Goal: Task Accomplishment & Management: Complete application form

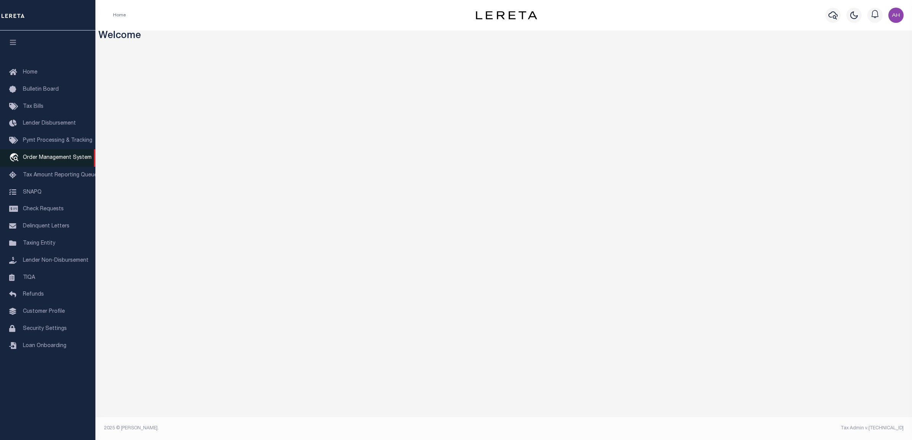
click at [58, 159] on span "Order Management System" at bounding box center [57, 157] width 69 height 5
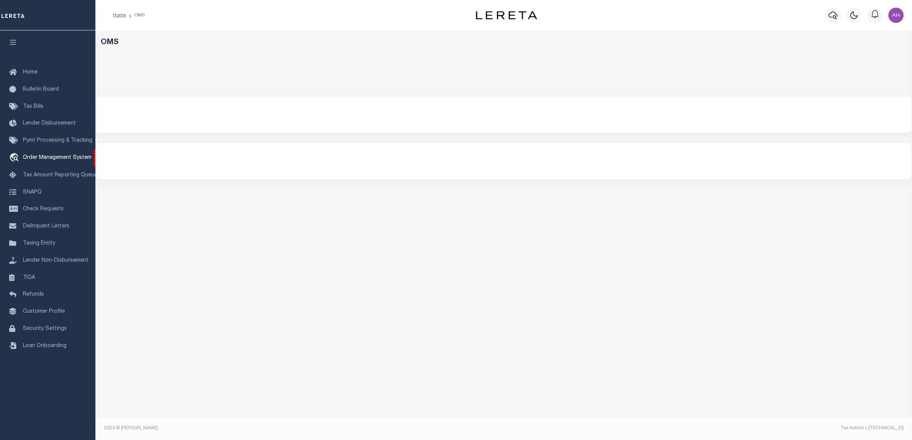
select select "200"
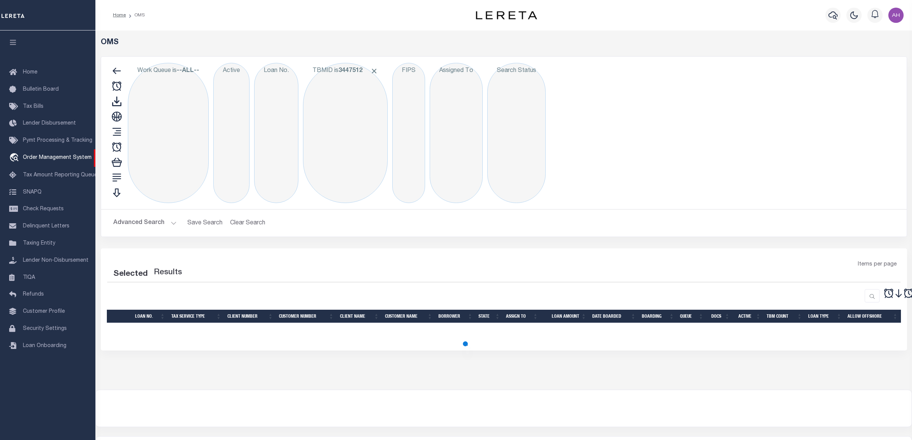
select select "200"
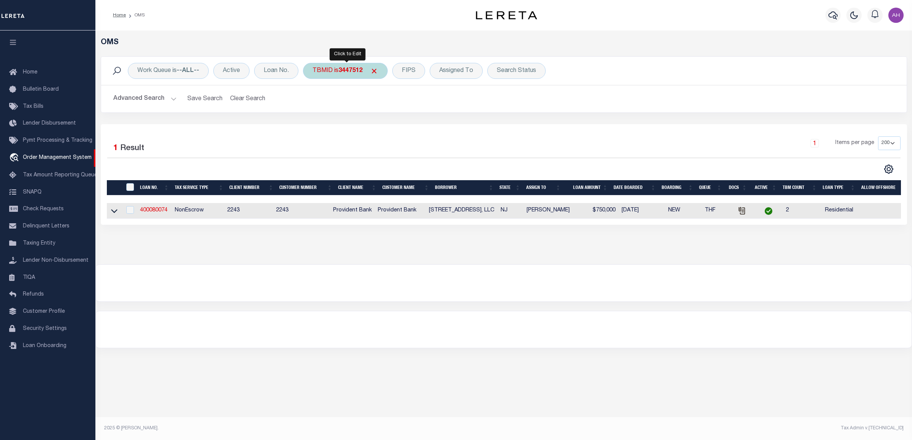
click at [355, 71] on b "3447512" at bounding box center [350, 71] width 24 height 6
type input "3500908"
click at [418, 124] on input "Apply" at bounding box center [413, 122] width 23 height 13
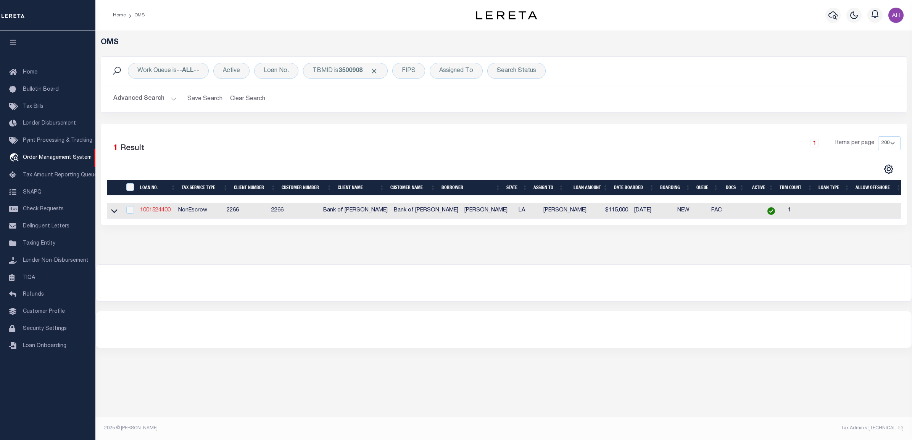
click at [156, 211] on link "1001524400" at bounding box center [155, 210] width 31 height 5
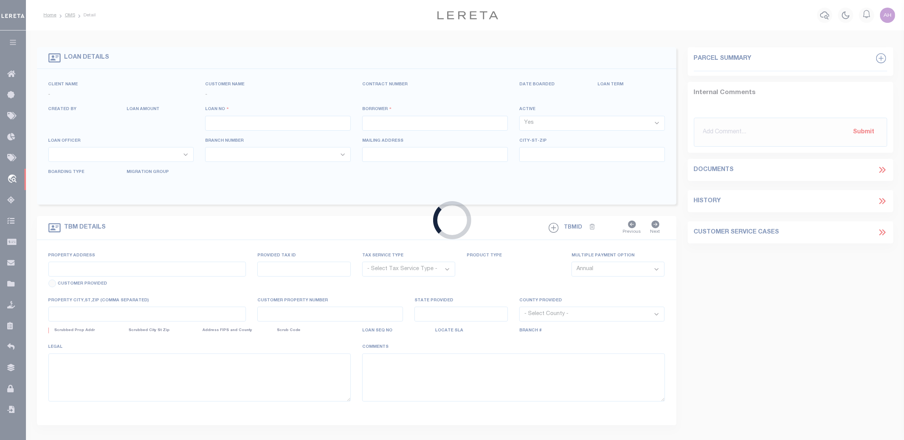
type input "1001524400"
type input "BOUDREAUX, NIKKI"
select select
type input "12515 CAMELIA RD"
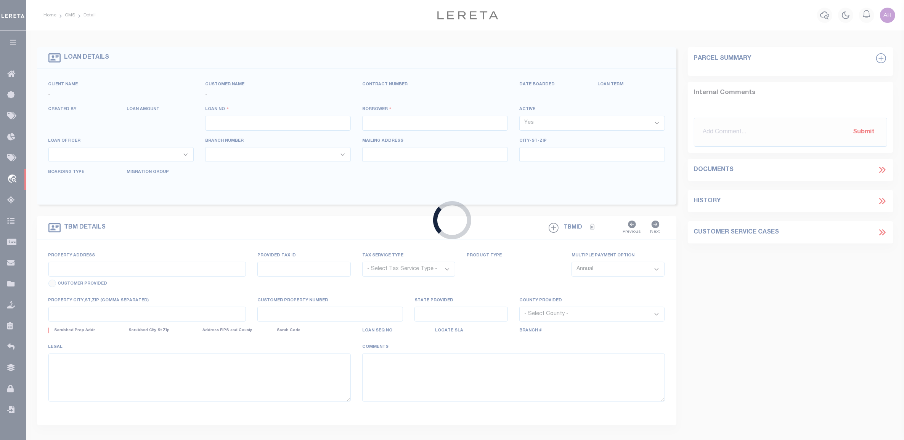
type input "SAINT AMANT LA 70774"
select select "100"
select select "NonEscrow"
select select "25335"
select select "8660"
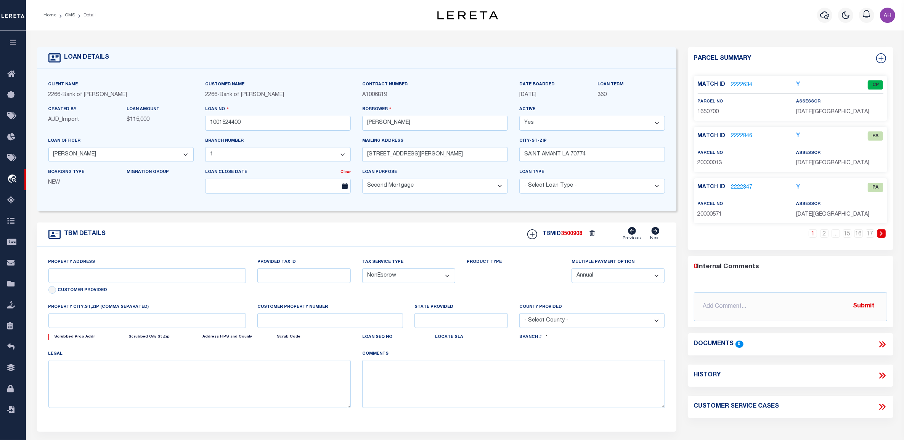
type input "38093 HIGHWAY 22"
type input "1650700"
select select
type input "DARROW LA 70725"
type input "8508"
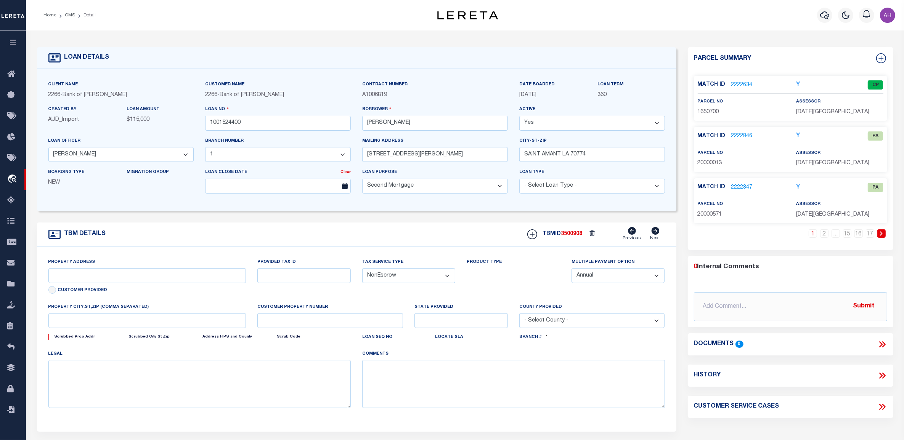
type input "LA"
select select
type textarea "LOT 3-A 1.107 ACS SECS 48, 48, 59, 60, 61, 62, 63 T10S"
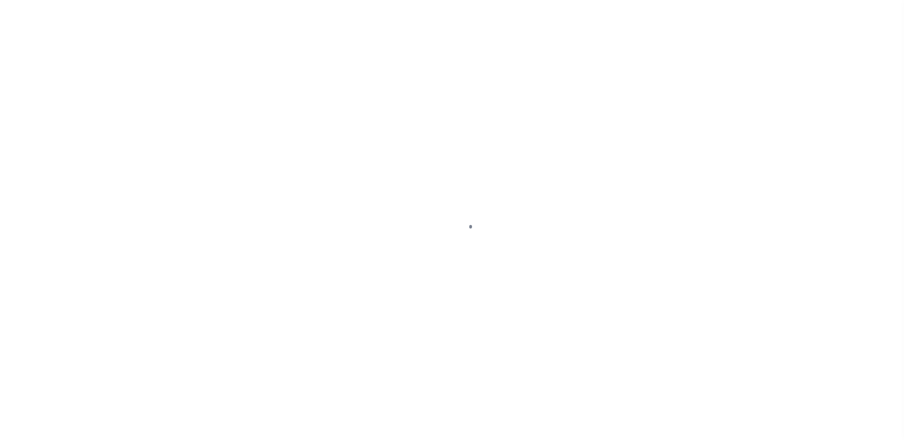
select select "25335"
select select "8660"
select select "100"
select select "NonEscrow"
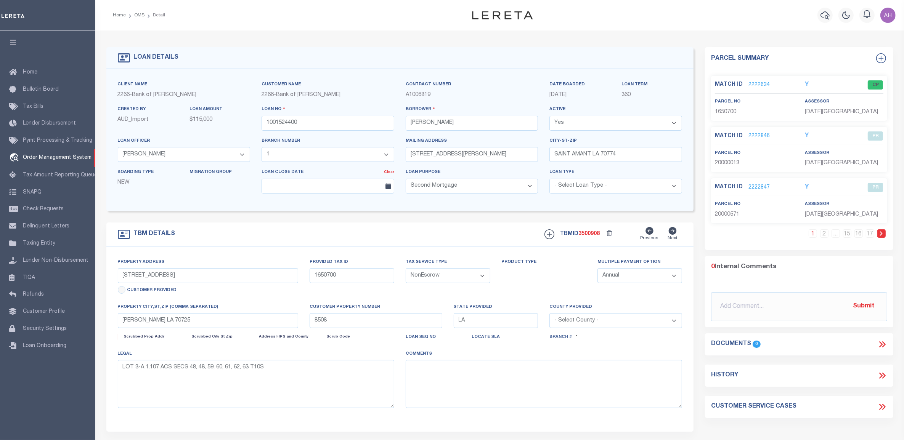
select select
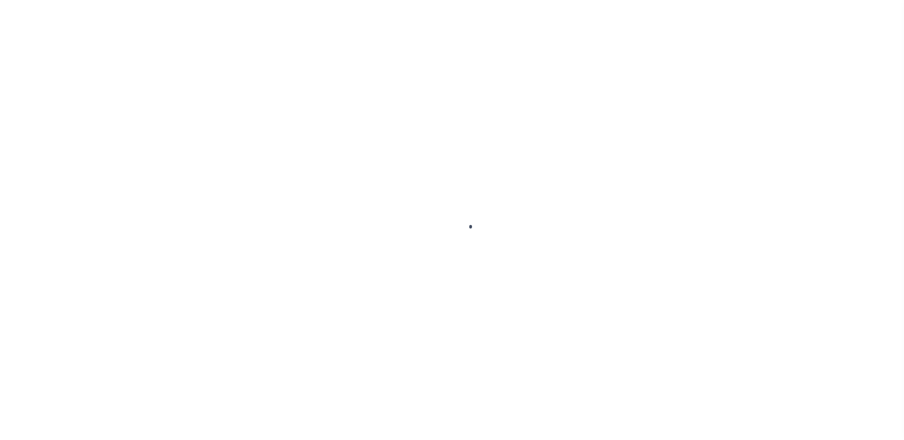
select select "8660"
select select "100"
select select "NonEscrow"
select select "25335"
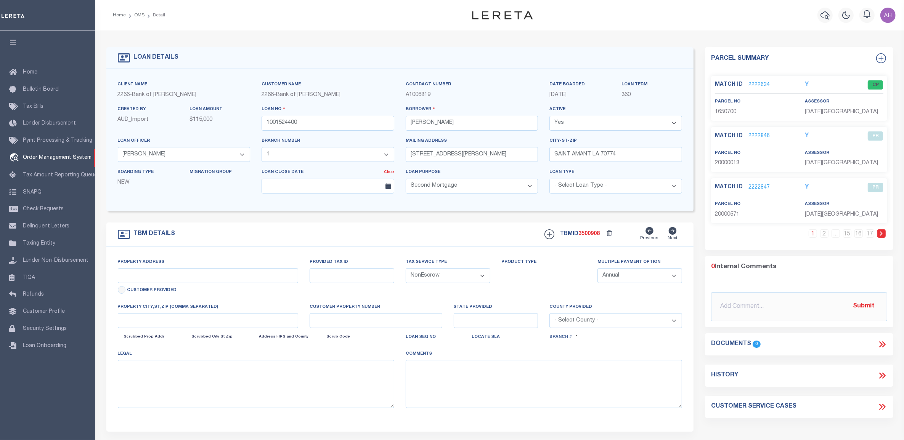
type input "[STREET_ADDRESS]"
type input "1650700"
select select
type input "DARROW LA 70725"
type input "8508"
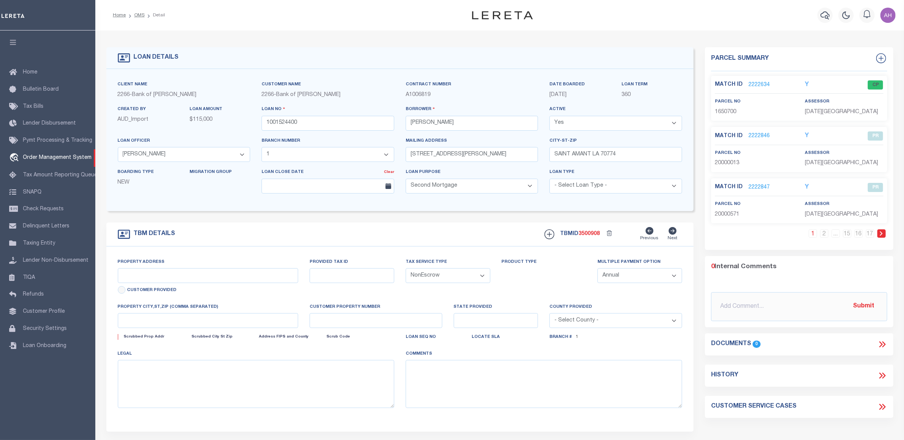
type input "LA"
select select
type textarea "LOT 3-A 1.107 ACS SECS 48, 48, 59, 60, 61, 62, 63 T10S"
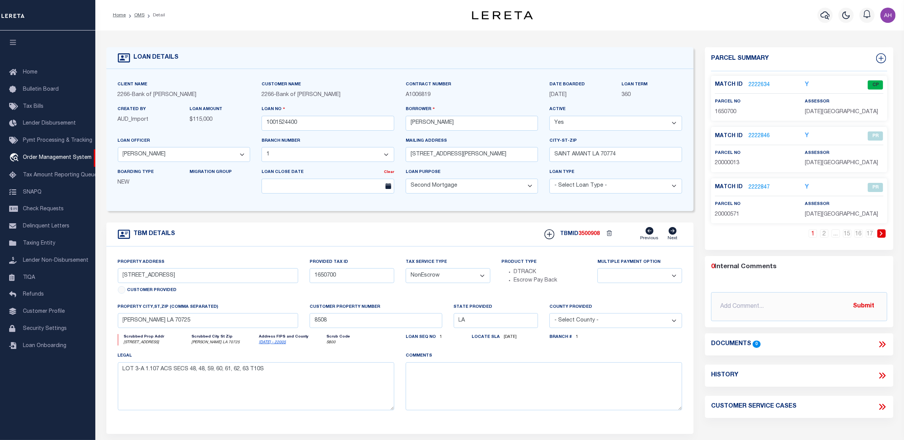
click at [760, 135] on link "2222846" at bounding box center [759, 136] width 21 height 8
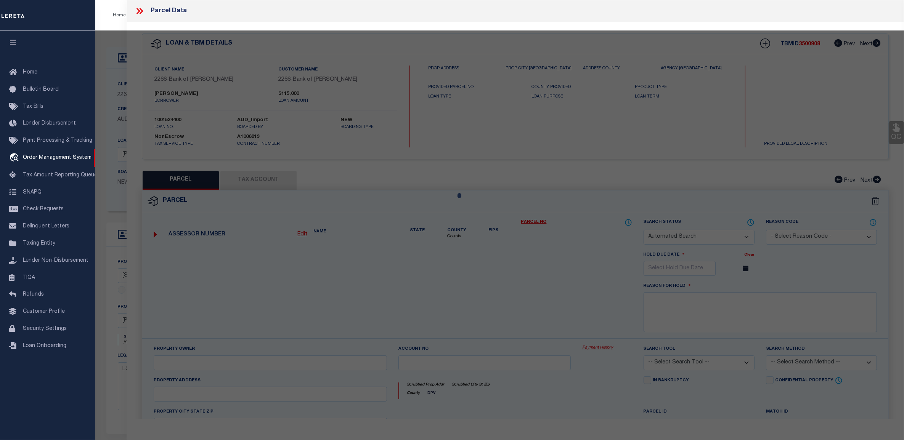
checkbox input "false"
select select "PR"
select select "PRO"
select select "ADD"
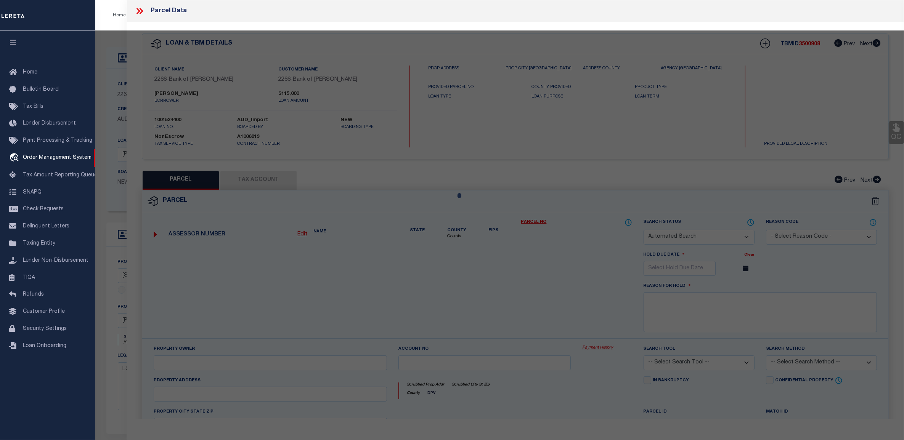
checkbox input "false"
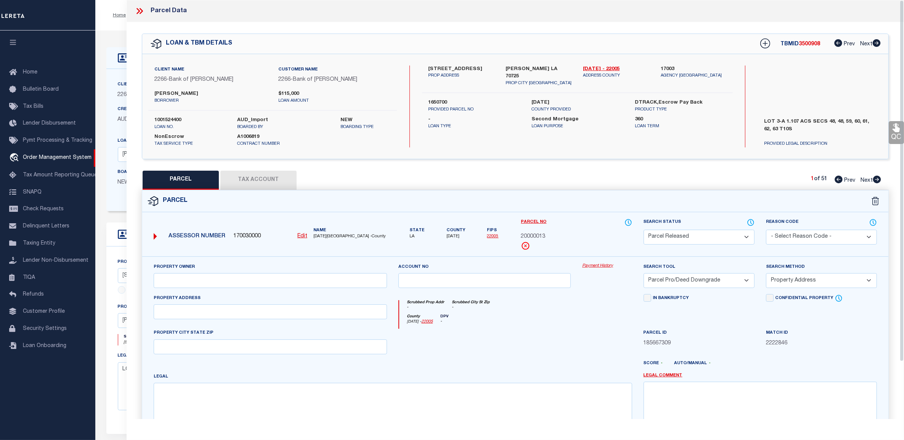
click at [749, 219] on icon at bounding box center [751, 223] width 8 height 8
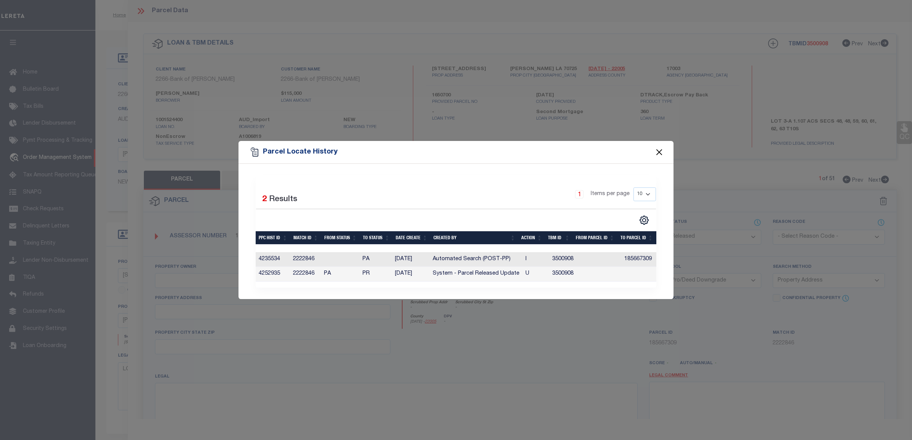
click at [655, 152] on button "Close" at bounding box center [659, 152] width 10 height 10
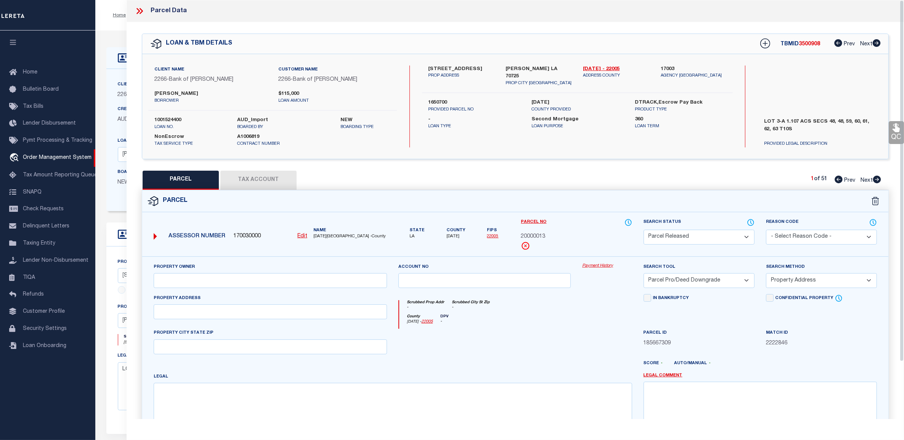
click at [143, 13] on icon at bounding box center [140, 11] width 10 height 10
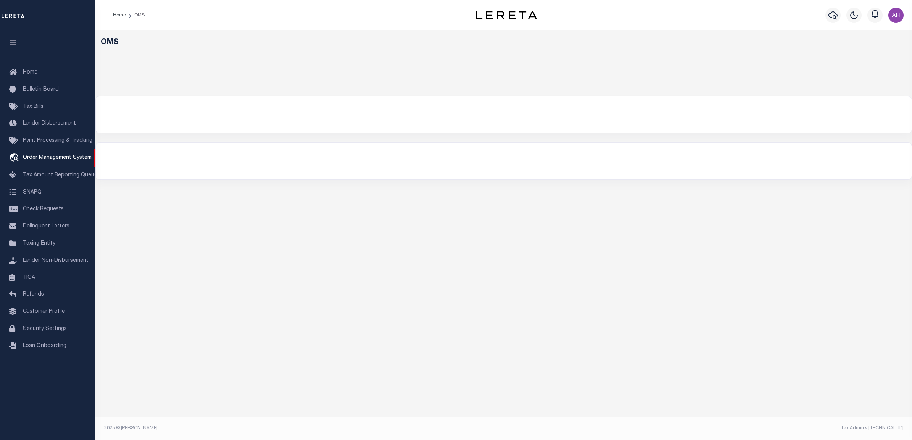
select select "200"
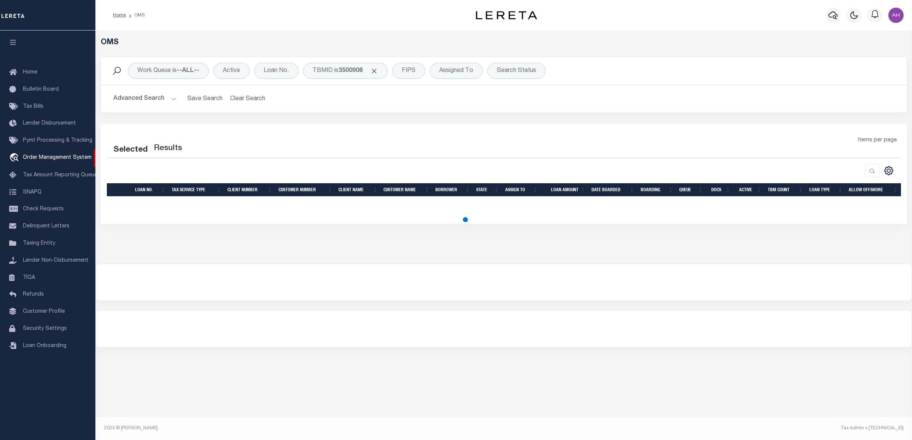
select select "200"
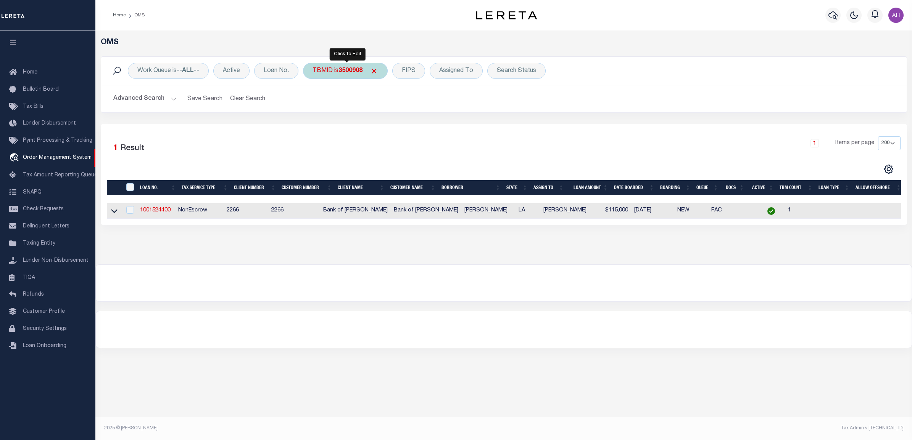
click at [342, 69] on b "3500908" at bounding box center [350, 71] width 24 height 6
type input "3471889"
click at [415, 124] on input "Apply" at bounding box center [413, 122] width 23 height 13
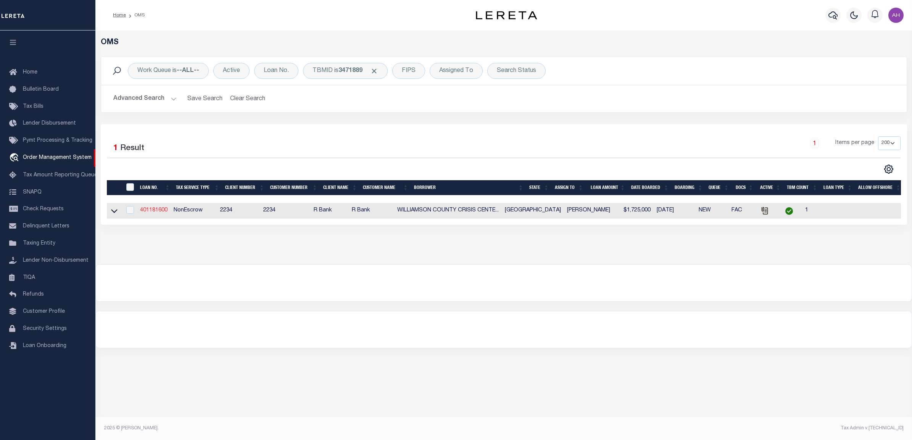
click at [158, 212] on link "401181600" at bounding box center [153, 210] width 27 height 5
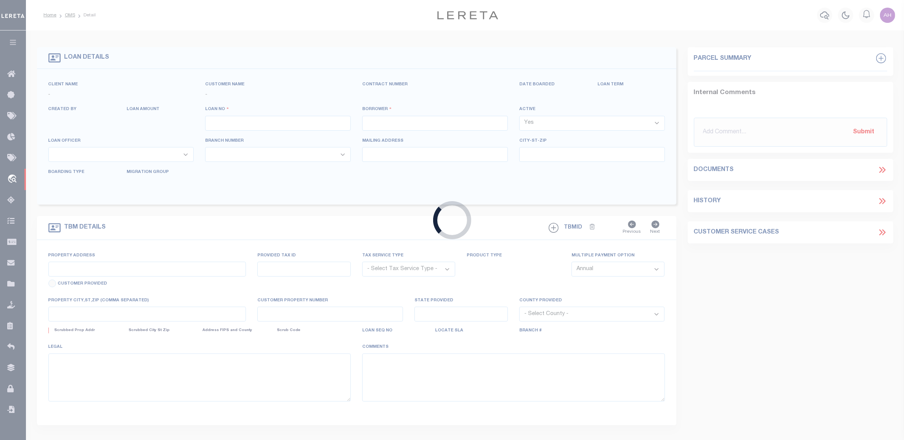
type input "401181600"
type input "WILLIAMSON COUNTY CRISIS CENTER"
select select
type input "1011 GATTIS SCHOOL RD STE 110"
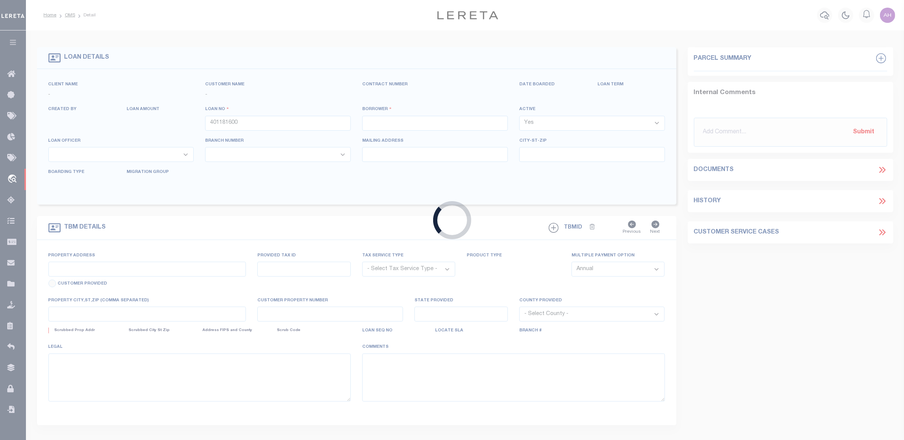
type input "ROUND ROCK TX 78664-7008"
select select
select select "NonEscrow"
select select "26596"
select select "8639"
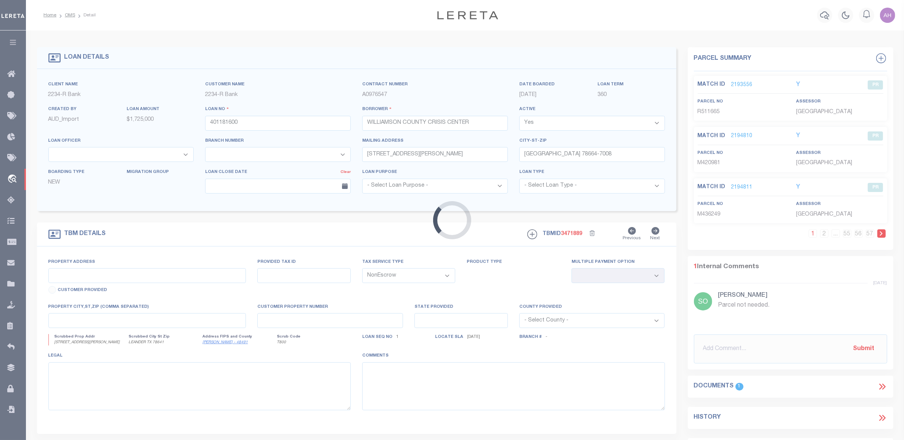
type input "1161 W SAN GABRIEL PKWY"
select select
type input "LEANDER TX 78641"
type input "TX"
select select
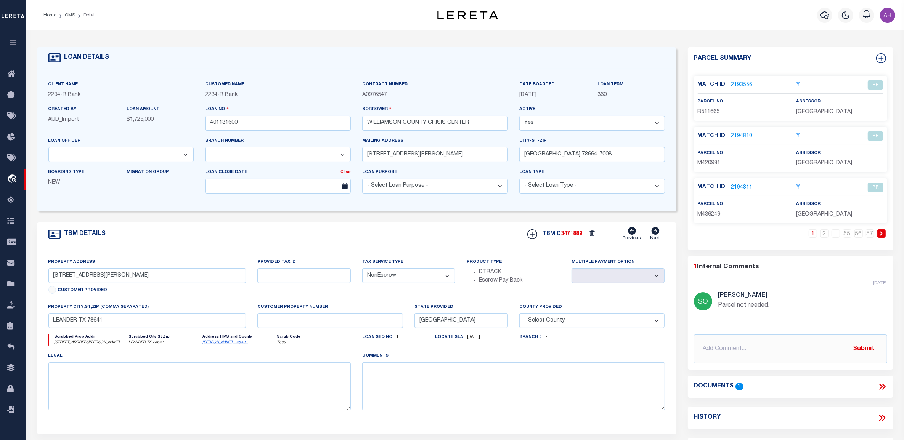
click at [740, 133] on link "2194810" at bounding box center [741, 136] width 21 height 8
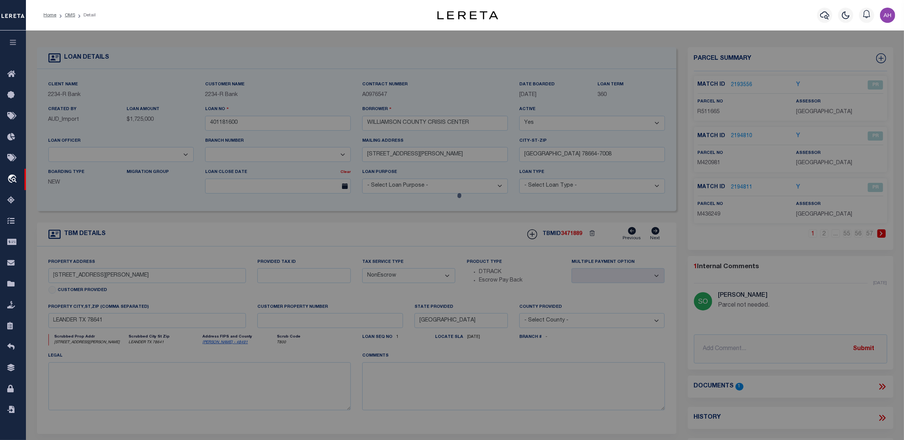
checkbox input "false"
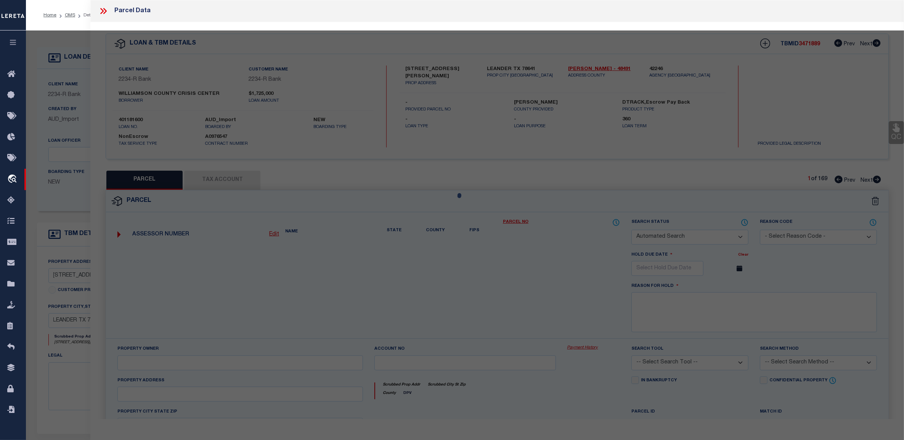
select select "PR"
select select "PRO"
select select "ADD"
checkbox input "false"
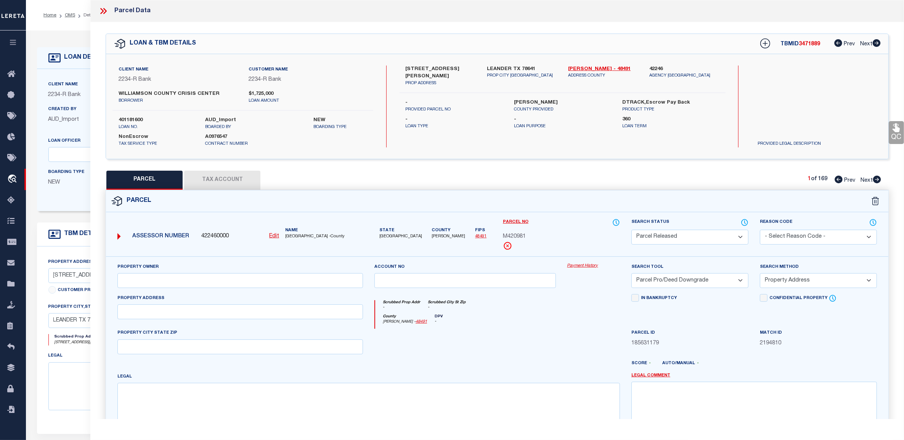
click at [212, 178] on button "Tax Account" at bounding box center [222, 180] width 76 height 19
select select "100"
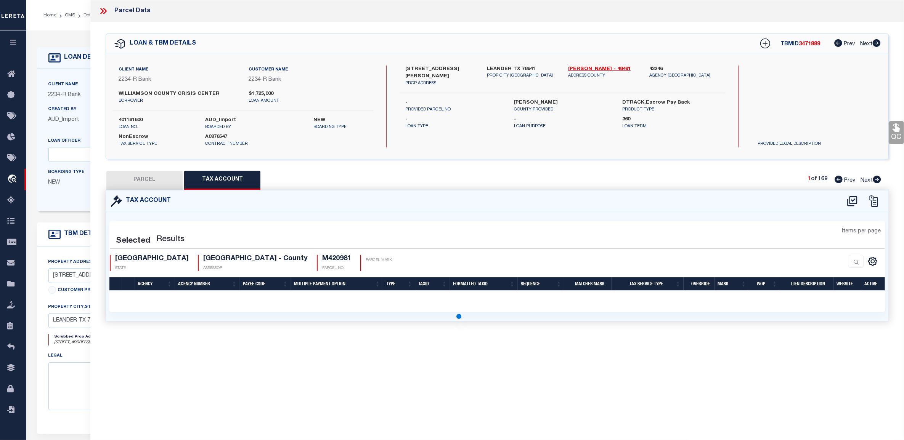
select select "100"
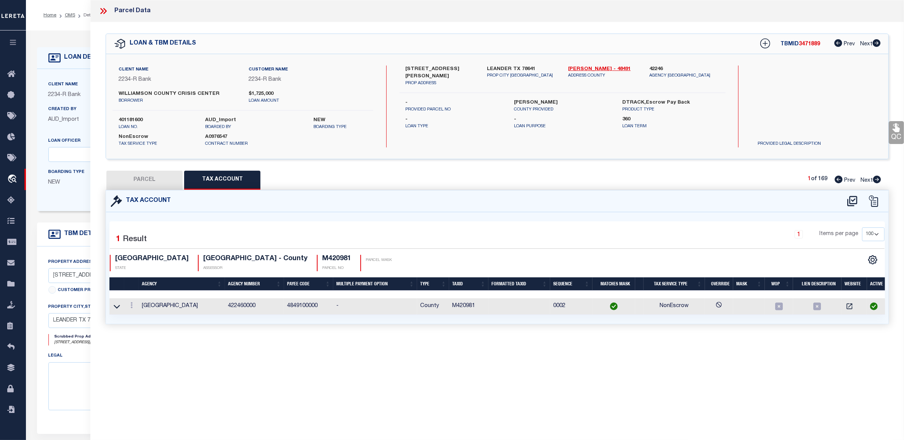
click at [149, 180] on button "PARCEL" at bounding box center [144, 180] width 76 height 19
select select "AS"
select select
checkbox input "false"
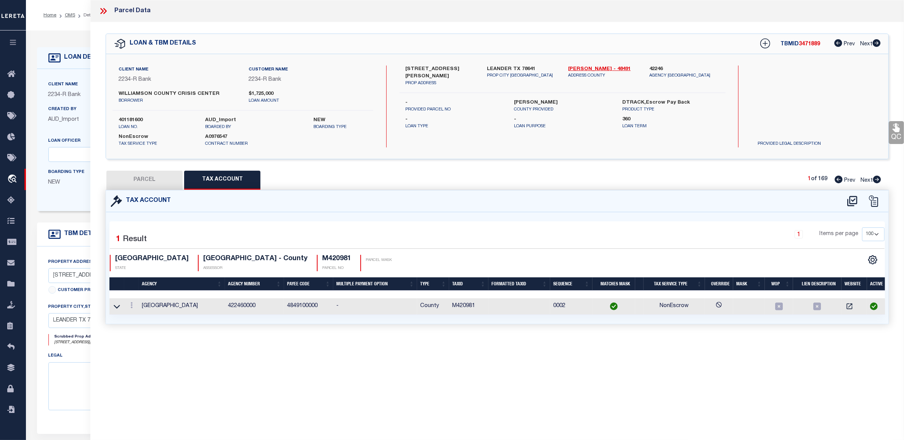
checkbox input "false"
select select "PR"
select select "PRO"
select select "ADD"
checkbox input "false"
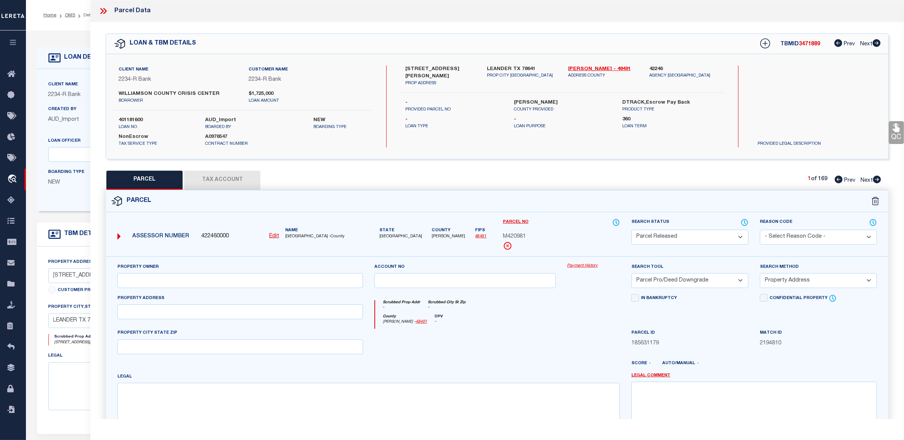
click at [732, 207] on div "Parcel" at bounding box center [497, 202] width 783 height 22
click at [216, 182] on button "Tax Account" at bounding box center [222, 180] width 76 height 19
select select "100"
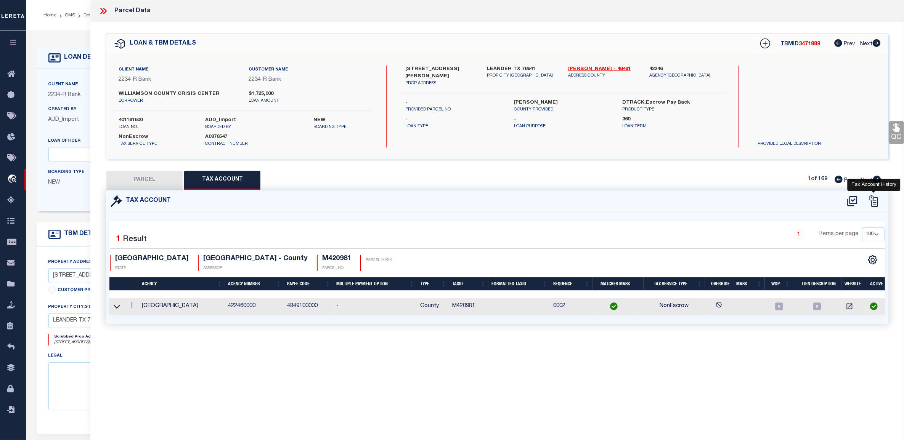
click at [871, 201] on icon at bounding box center [873, 201] width 9 height 11
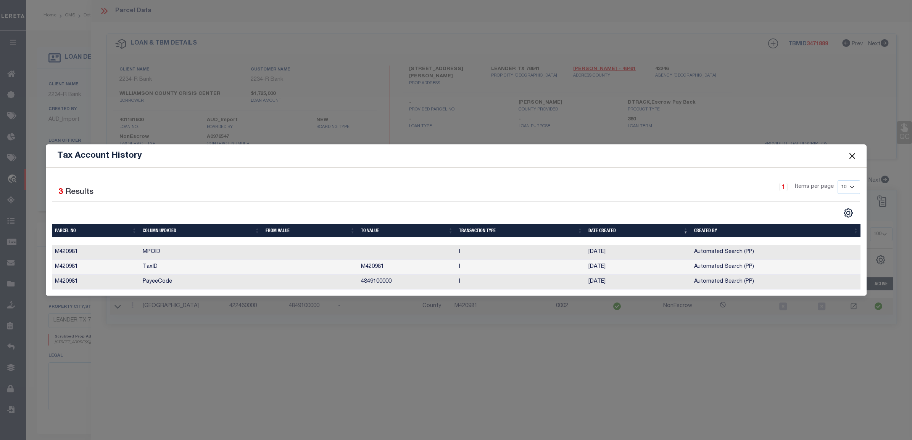
click at [851, 151] on button "Close" at bounding box center [852, 156] width 10 height 10
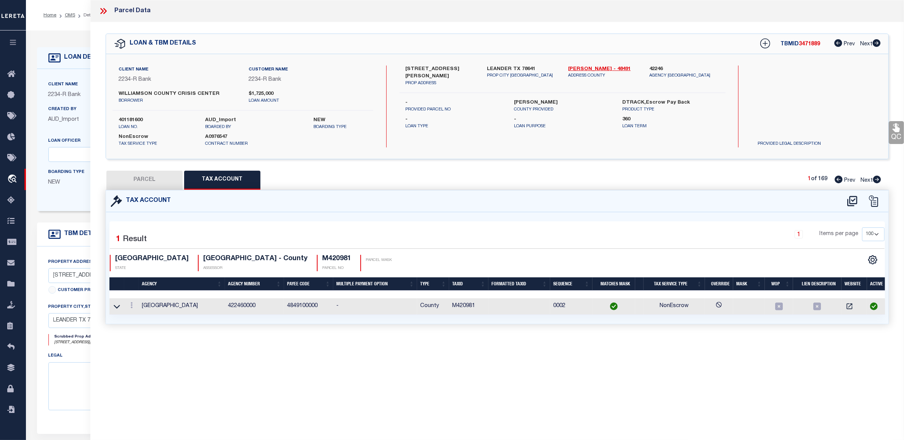
click at [151, 181] on button "PARCEL" at bounding box center [144, 180] width 76 height 19
select select "AS"
select select
checkbox input "false"
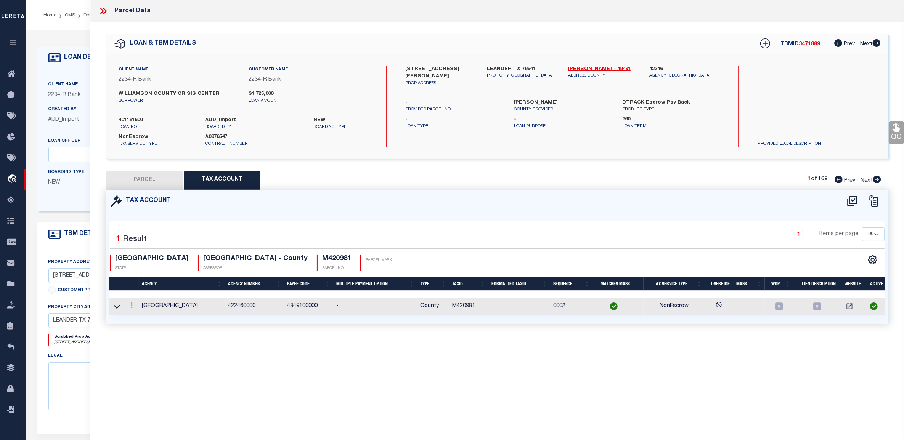
checkbox input "false"
select select "PR"
select select "PRO"
select select "ADD"
checkbox input "false"
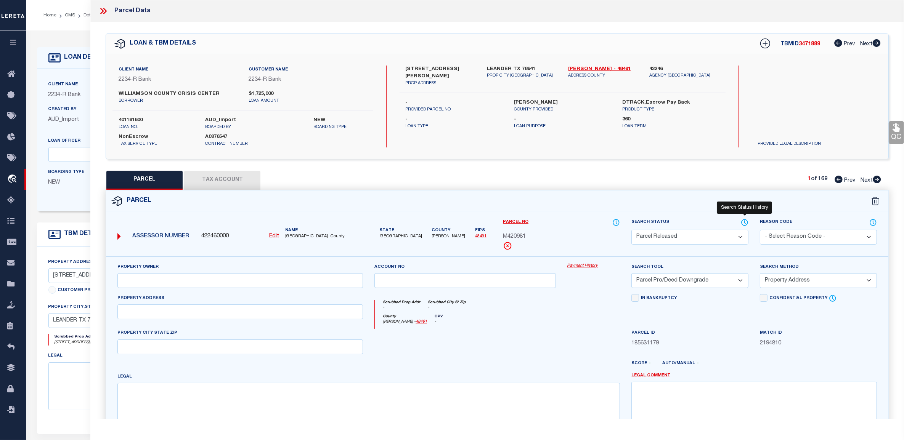
click at [746, 221] on icon at bounding box center [745, 223] width 8 height 8
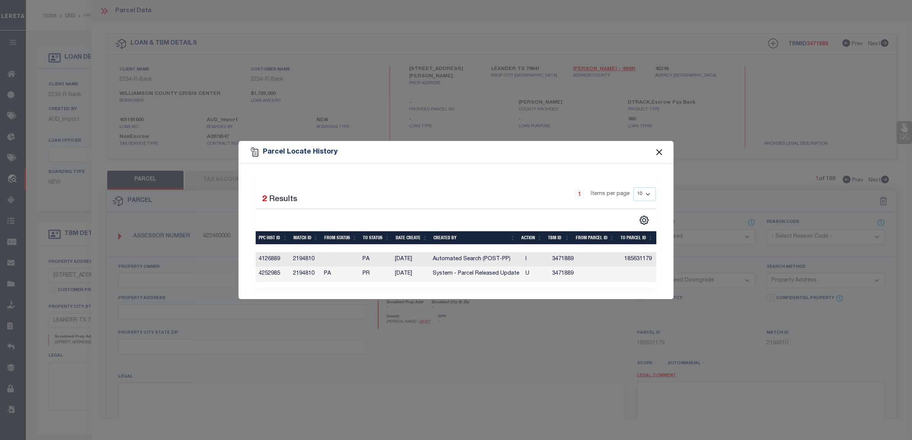
click at [656, 149] on button "Close" at bounding box center [659, 152] width 10 height 10
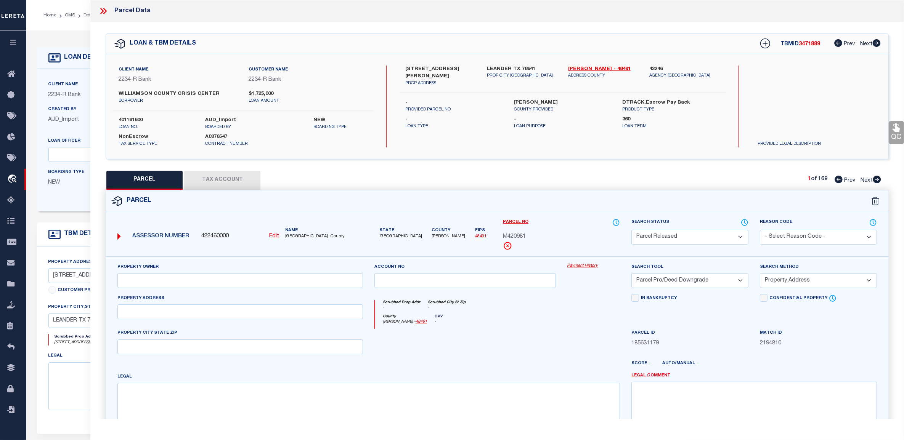
click at [195, 174] on button "Tax Account" at bounding box center [222, 180] width 76 height 19
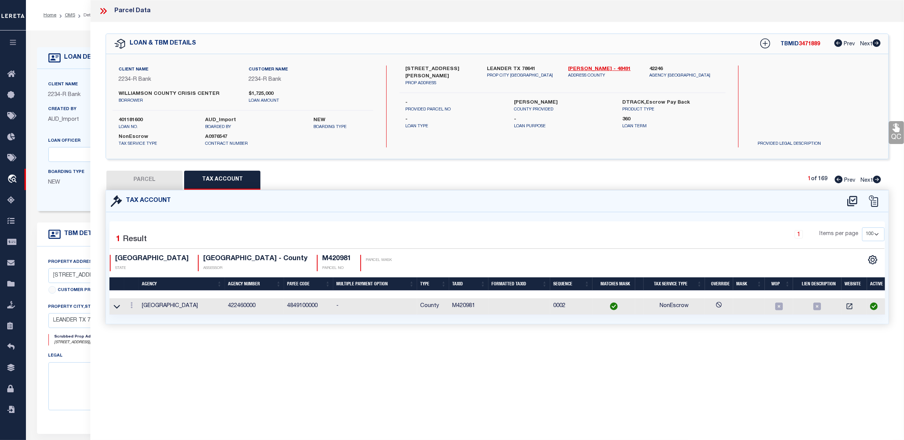
select select "100"
click at [151, 175] on button "PARCEL" at bounding box center [144, 180] width 76 height 19
select select "AS"
select select
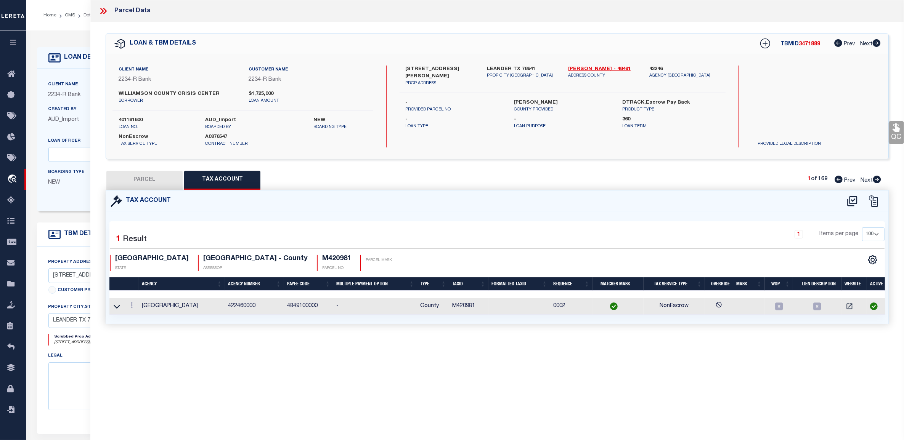
checkbox input "false"
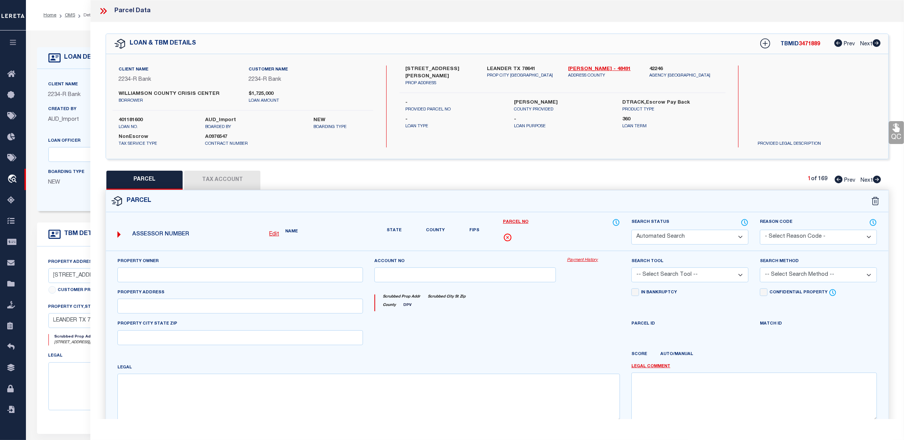
select select "PR"
select select "PRO"
select select "ADD"
checkbox input "false"
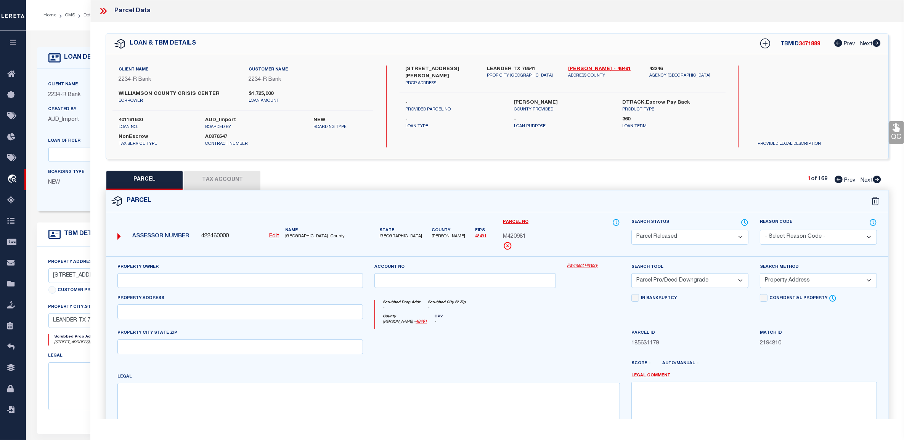
click at [107, 11] on icon at bounding box center [103, 11] width 10 height 10
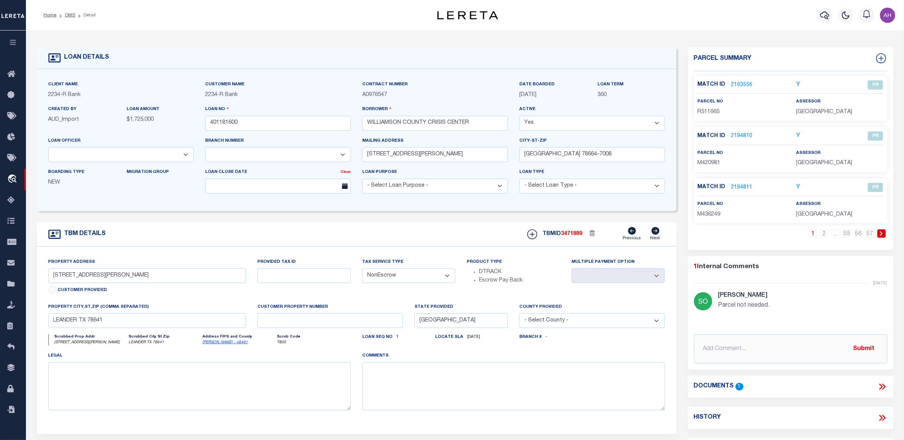
type input "101330966"
type input "SUNSET HAVEN LTD"
select select
type input "2606 BOCA CHICA BLVD"
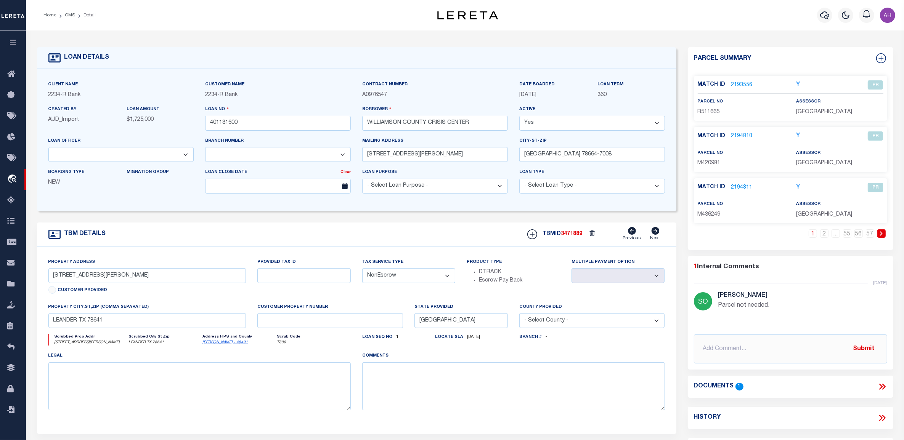
type input "BROWNSVILLE TX 78521"
select select
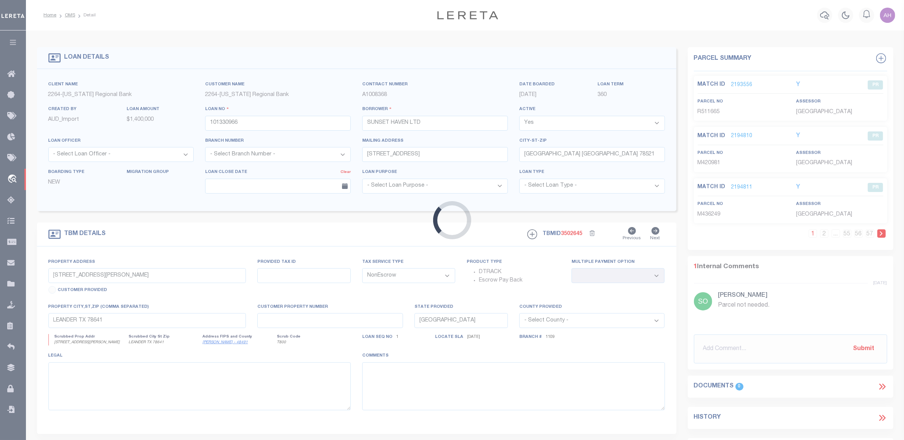
select select "22429"
type input "301 HORIZON LN"
type input "06-9560-0010-0130-00"
select select
type input "BROWNSVILLE, TX, 78520"
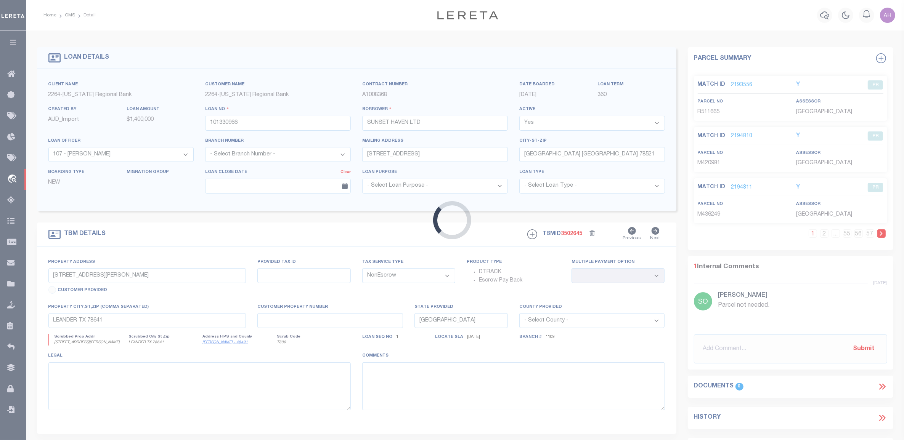
type input "128"
select select
type textarea "LOT 13, BLK 1, SUNSET TERRACE SUBD, CAMERON CTY"
select select "8139"
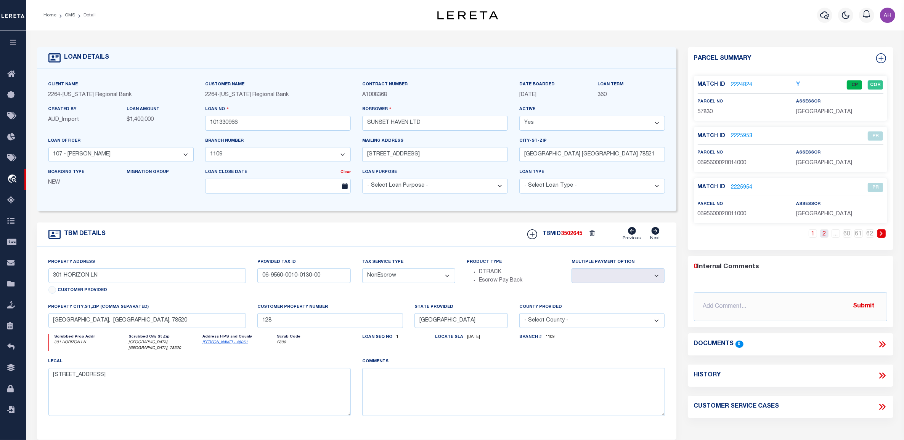
click at [825, 236] on link "2" at bounding box center [824, 234] width 8 height 8
click at [870, 233] on link "62" at bounding box center [870, 234] width 8 height 8
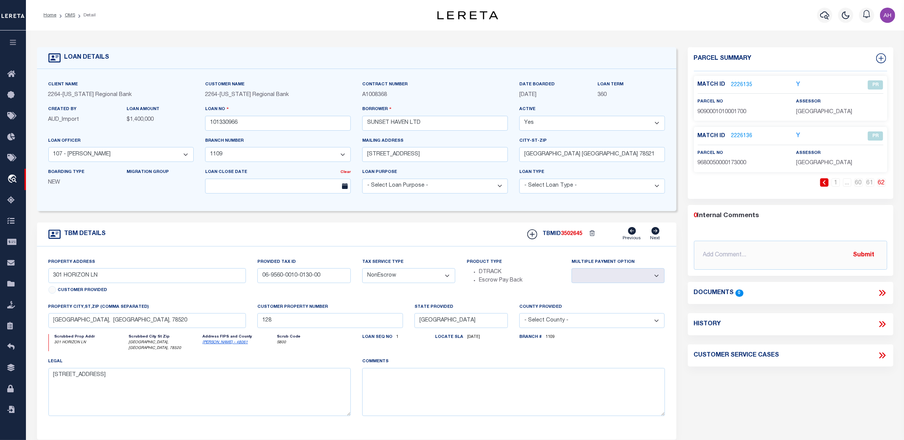
scroll to position [5, 0]
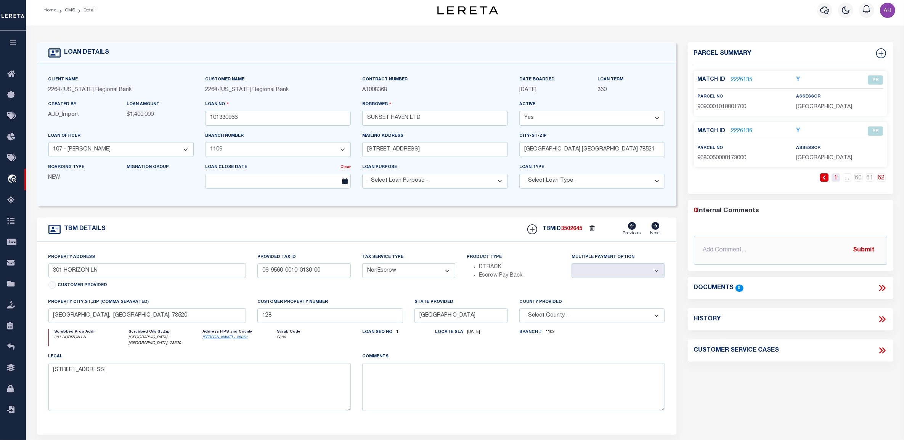
click at [835, 179] on link "1" at bounding box center [836, 178] width 8 height 8
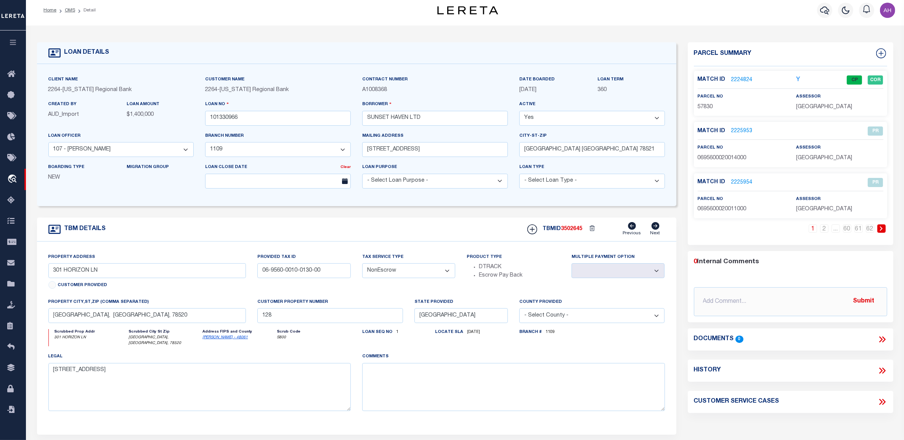
click at [740, 132] on link "2225953" at bounding box center [741, 131] width 21 height 8
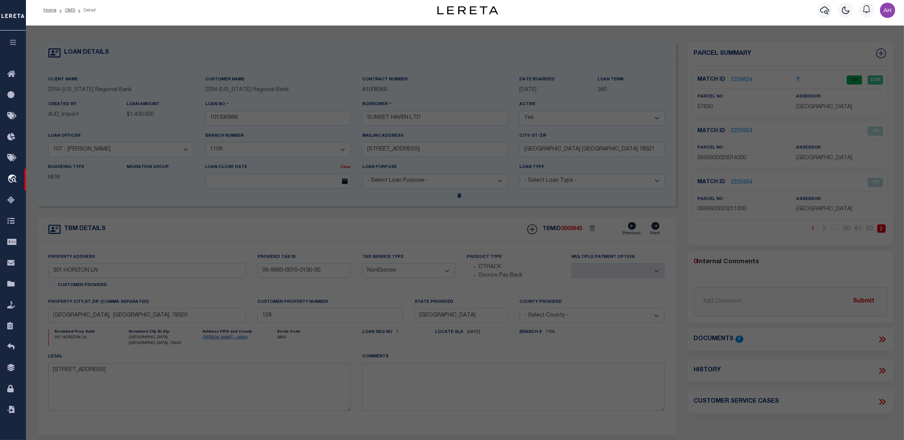
select select "AS"
select select
checkbox input "false"
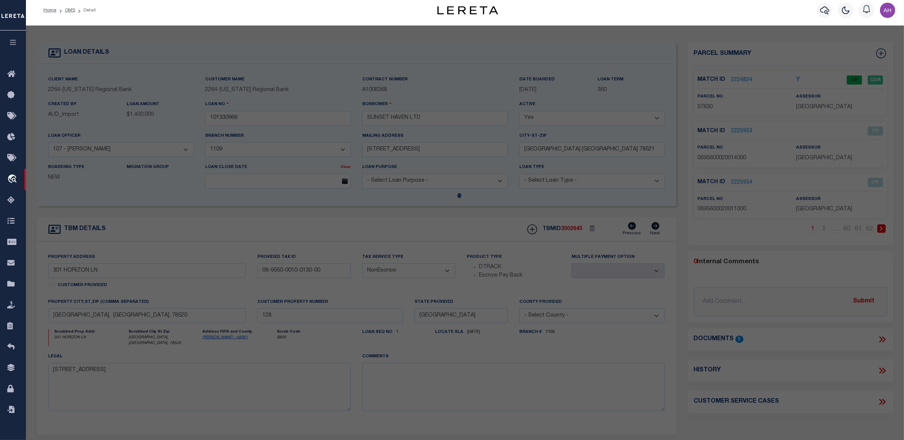
select select "PR"
type input "BROWNSVILLE HOUSING OPPORTUNITY CORPORATION"
select select "ATL"
select select "ADD"
type input "366 HORIZON LN"
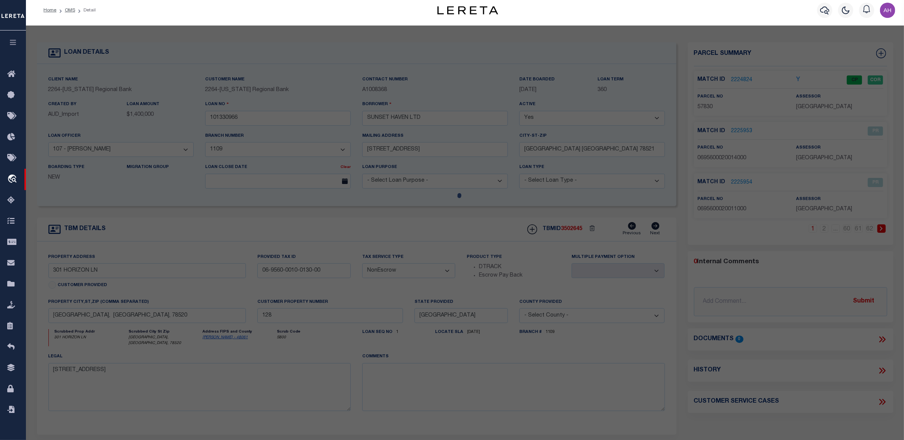
checkbox input "false"
type input "BROWNSVILLE, TX 78520"
type textarea "SUNSET TERRACE SUBDIVISION LOT 14 BLK 2"
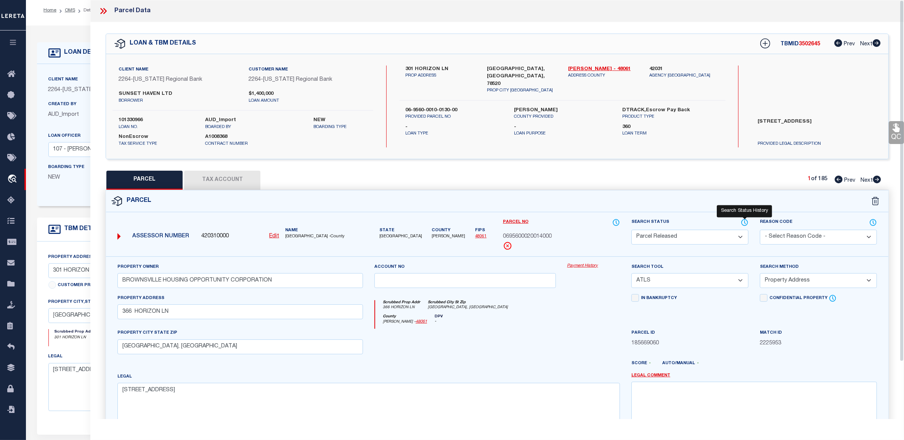
click at [743, 218] on body "Home OMS Detail" at bounding box center [452, 288] width 904 height 586
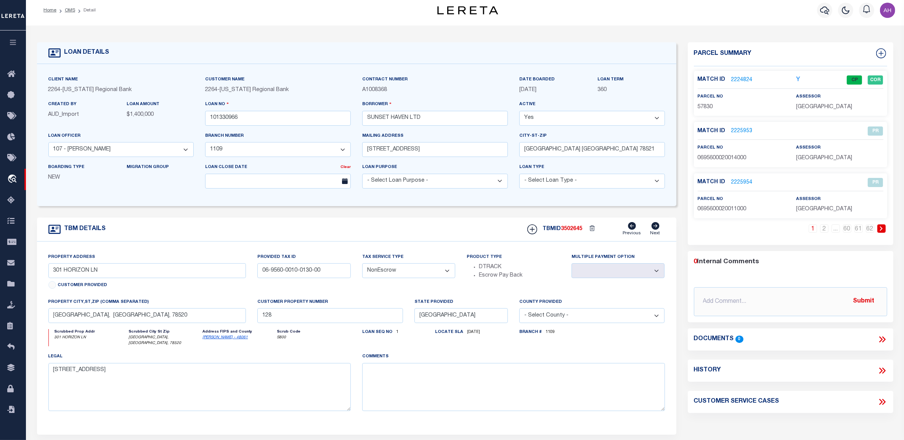
click at [740, 182] on link "2225954" at bounding box center [741, 183] width 21 height 8
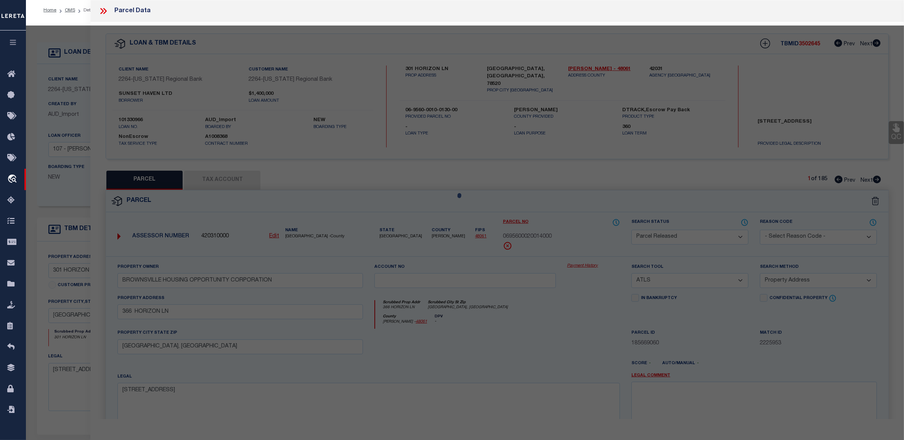
select select "AS"
select select
checkbox input "false"
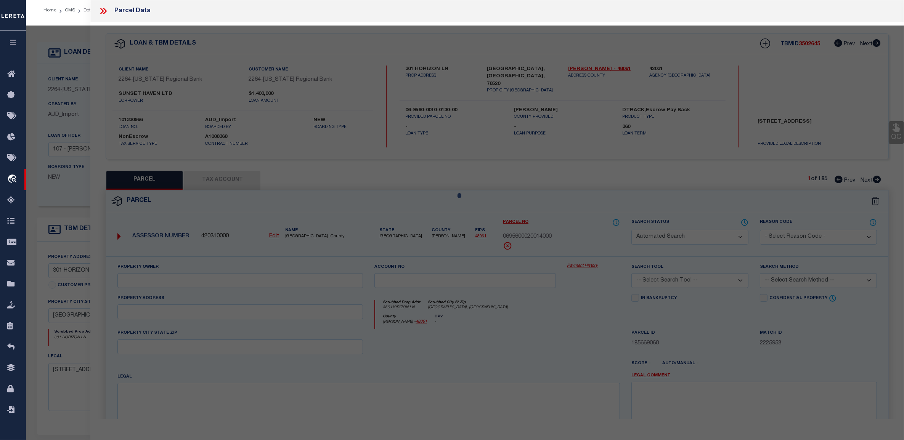
select select "PR"
type input "BROWNSVILLE HOUSING OPPORTUNITY CORPORATION"
select select "ATL"
select select "ADD"
type input "336 HORIZON LN"
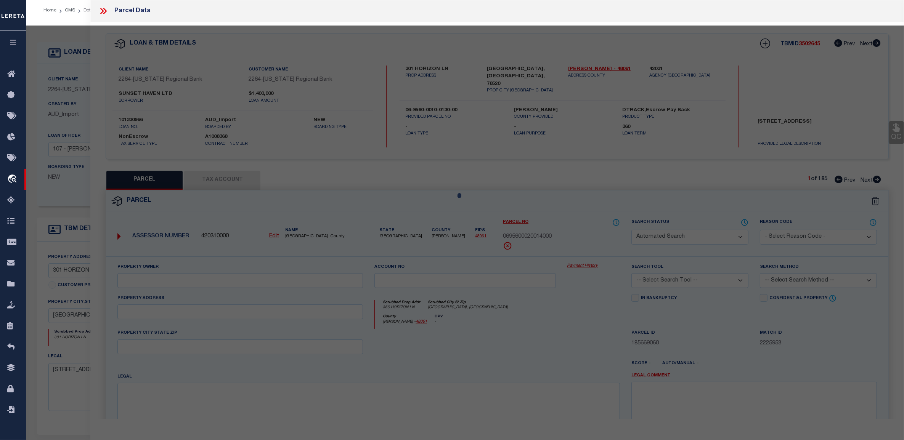
checkbox input "false"
type input "BROWNSVILLE, TX 78520"
type textarea "SUNSET TERRACE SUBDIVISION LOT 11 LBK 2"
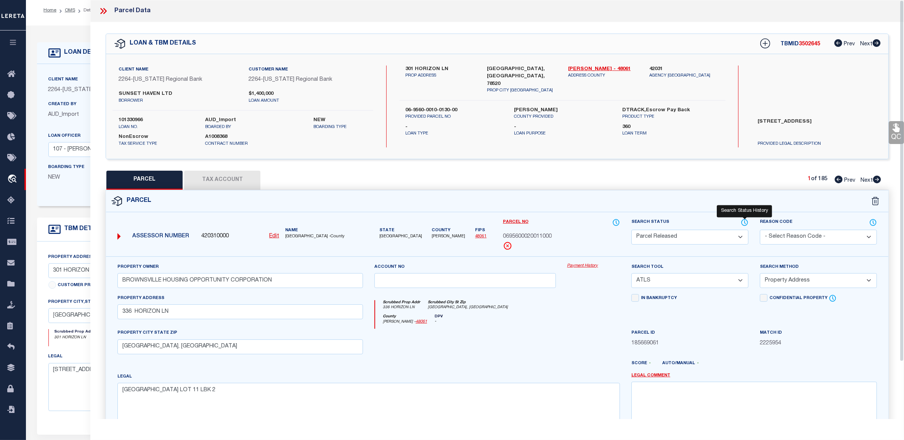
click at [746, 219] on icon at bounding box center [745, 223] width 8 height 8
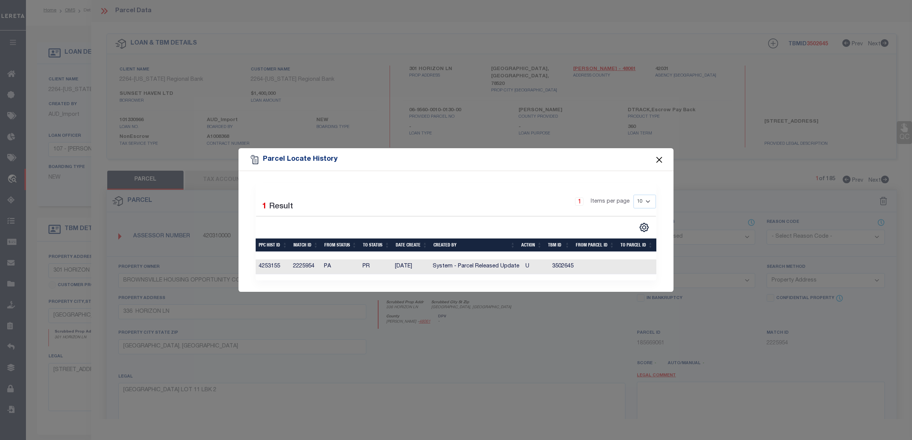
click at [658, 157] on button "Close" at bounding box center [659, 160] width 10 height 10
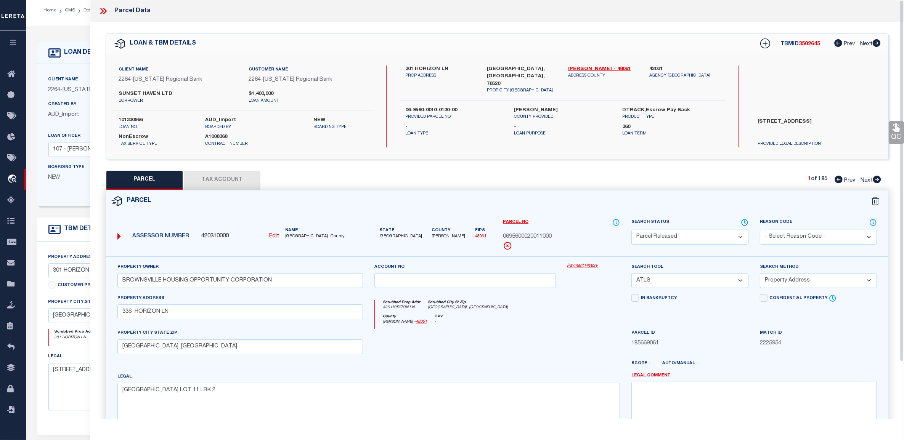
click at [101, 7] on icon at bounding box center [103, 11] width 10 height 10
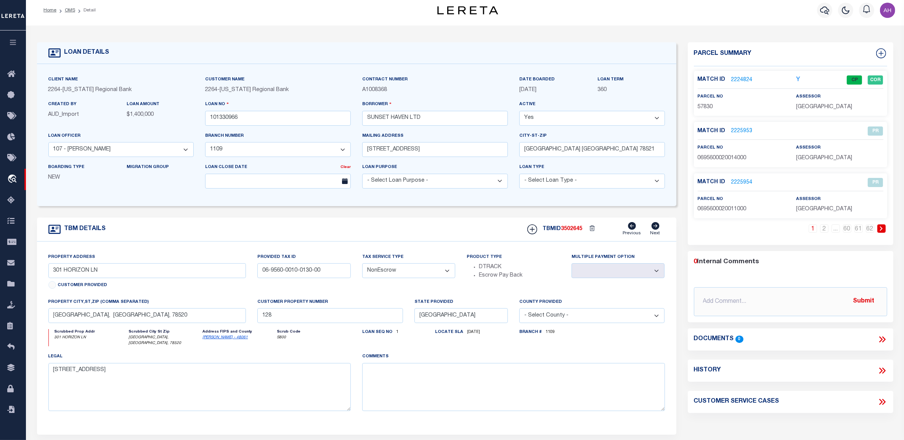
click at [742, 131] on link "2225953" at bounding box center [741, 131] width 21 height 8
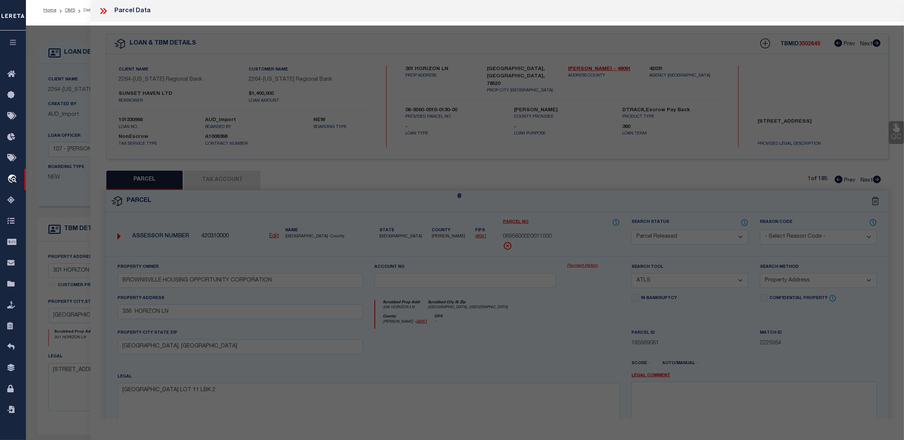
select select "AS"
select select
checkbox input "false"
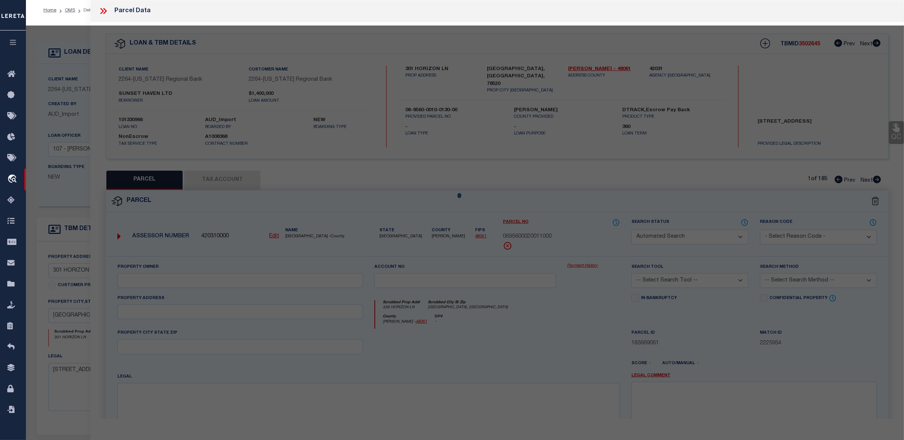
select select "PR"
type input "BROWNSVILLE HOUSING OPPORTUNITY CORPORATION"
select select "ATL"
select select "ADD"
type input "366 HORIZON LN"
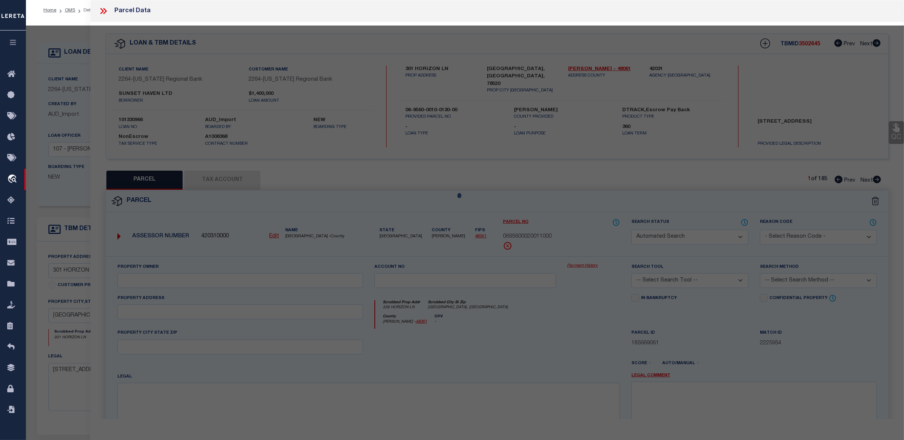
checkbox input "false"
type input "BROWNSVILLE, TX 78520"
type textarea "SUNSET TERRACE SUBDIVISION LOT 14 BLK 2"
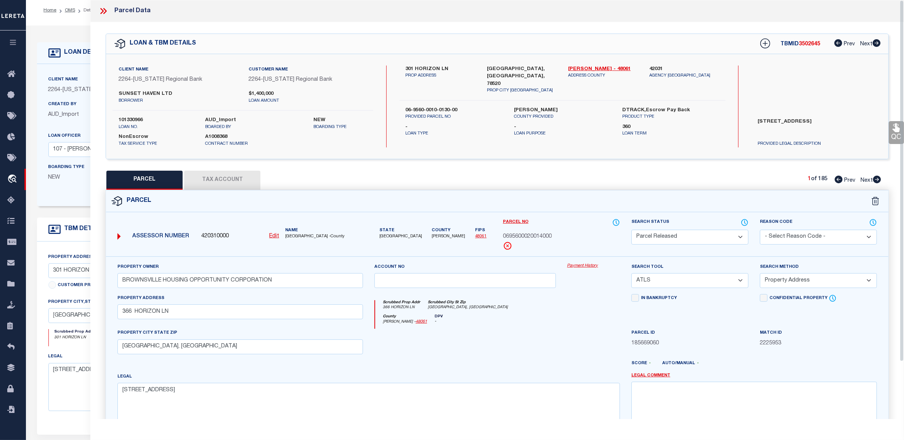
click at [239, 186] on button "Tax Account" at bounding box center [222, 180] width 76 height 19
select select "100"
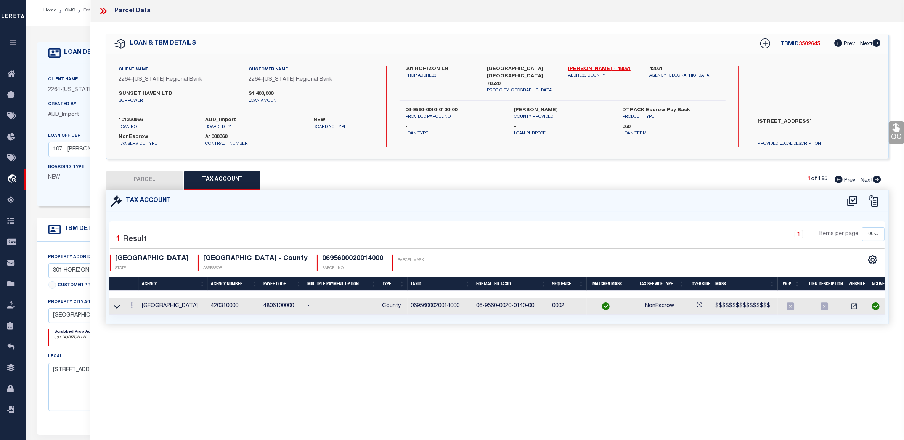
click at [100, 11] on icon at bounding box center [103, 11] width 10 height 10
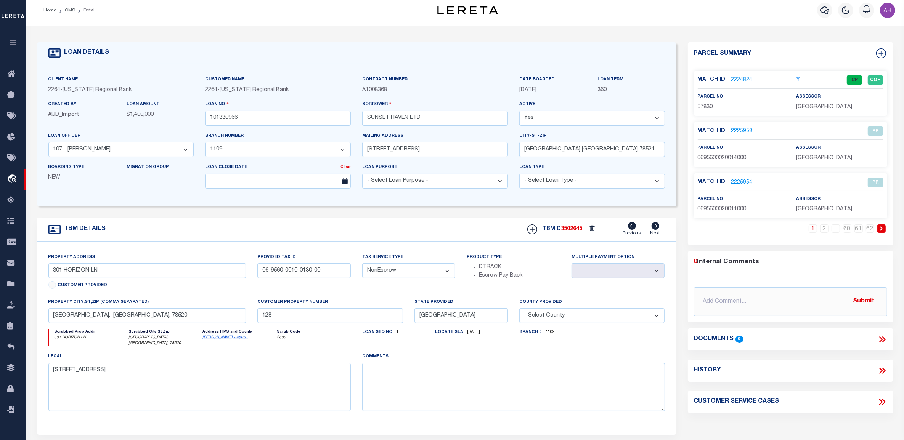
click at [886, 371] on icon at bounding box center [883, 371] width 10 height 10
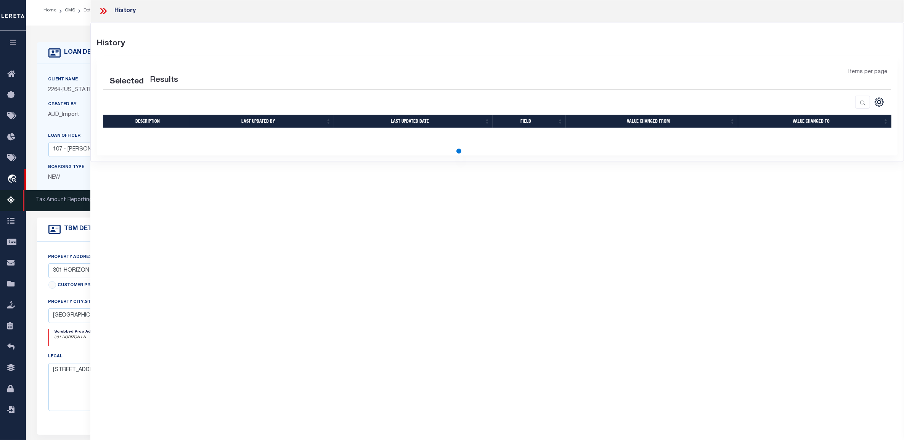
select select "100"
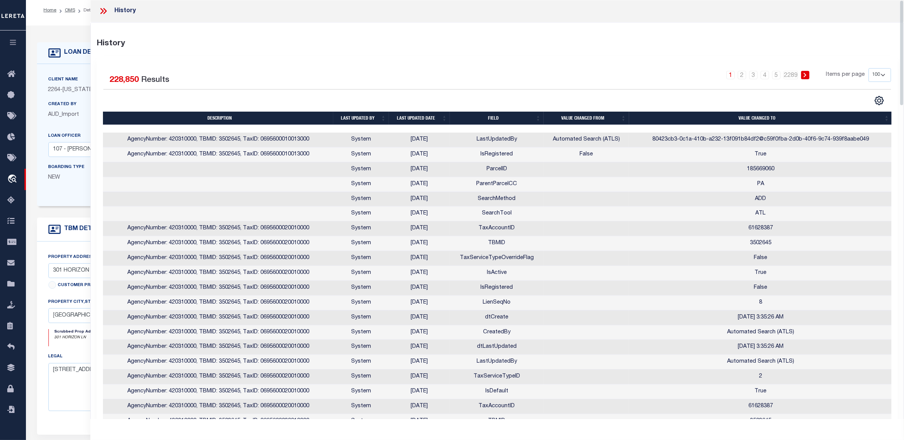
click at [106, 10] on icon at bounding box center [104, 11] width 3 height 6
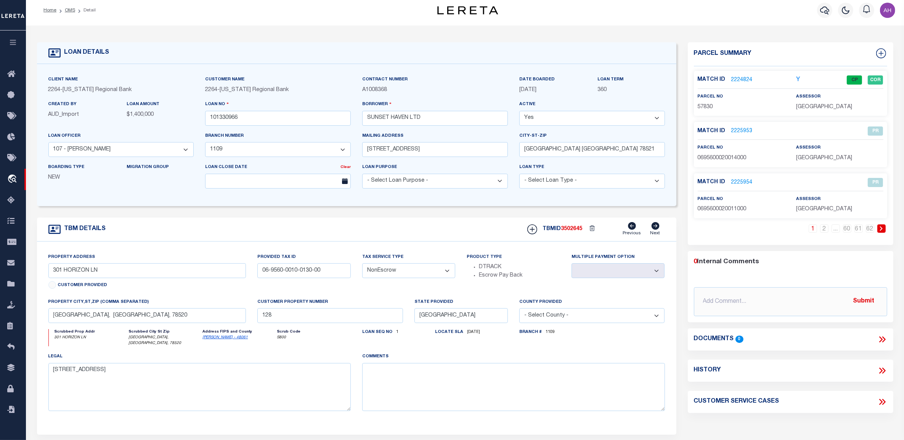
click at [479, 60] on div "LOAN DETAILS" at bounding box center [357, 53] width 640 height 22
